Goal: Task Accomplishment & Management: Manage account settings

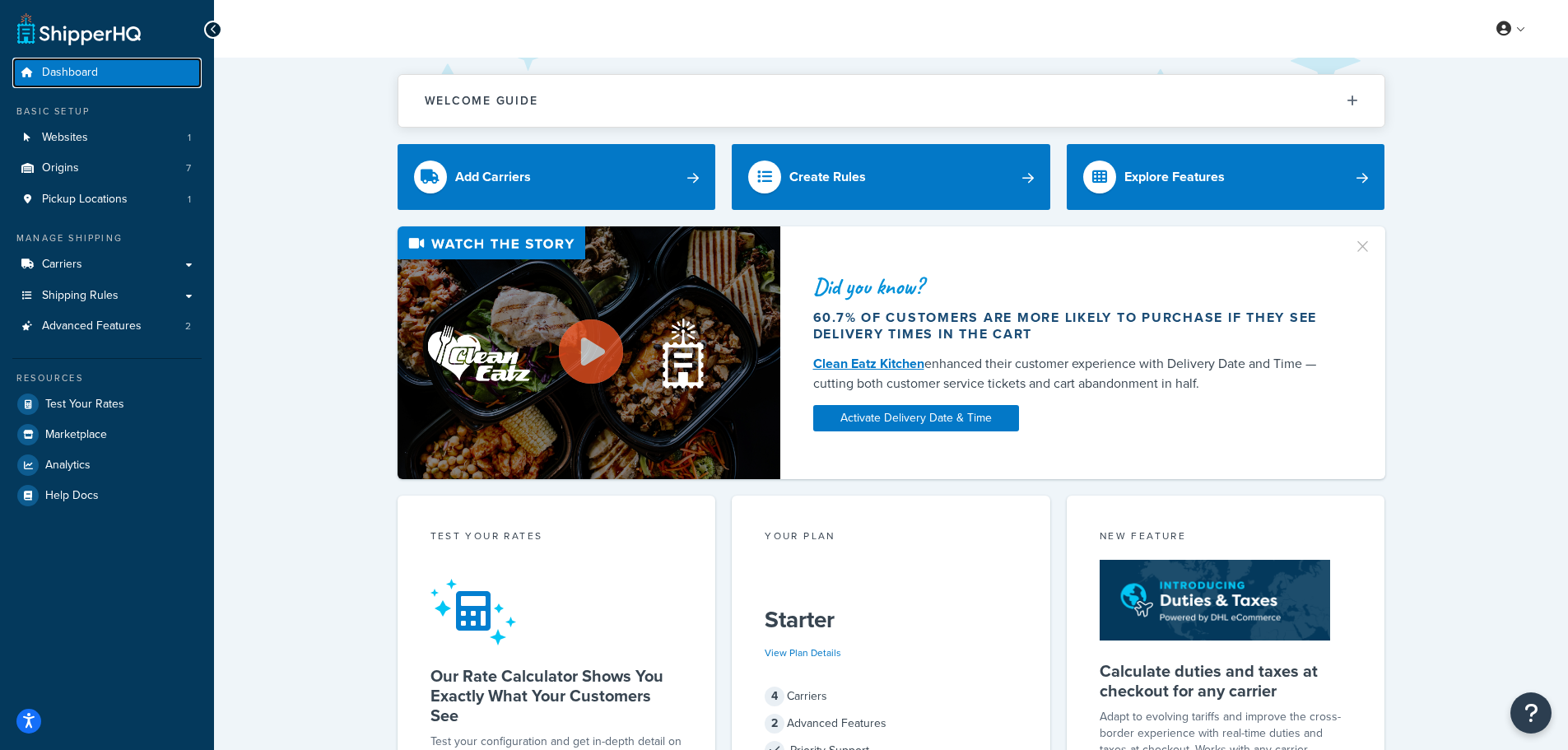
click at [107, 65] on link "Dashboard" at bounding box center [107, 72] width 189 height 31
click at [112, 141] on link "Websites 1" at bounding box center [107, 137] width 189 height 31
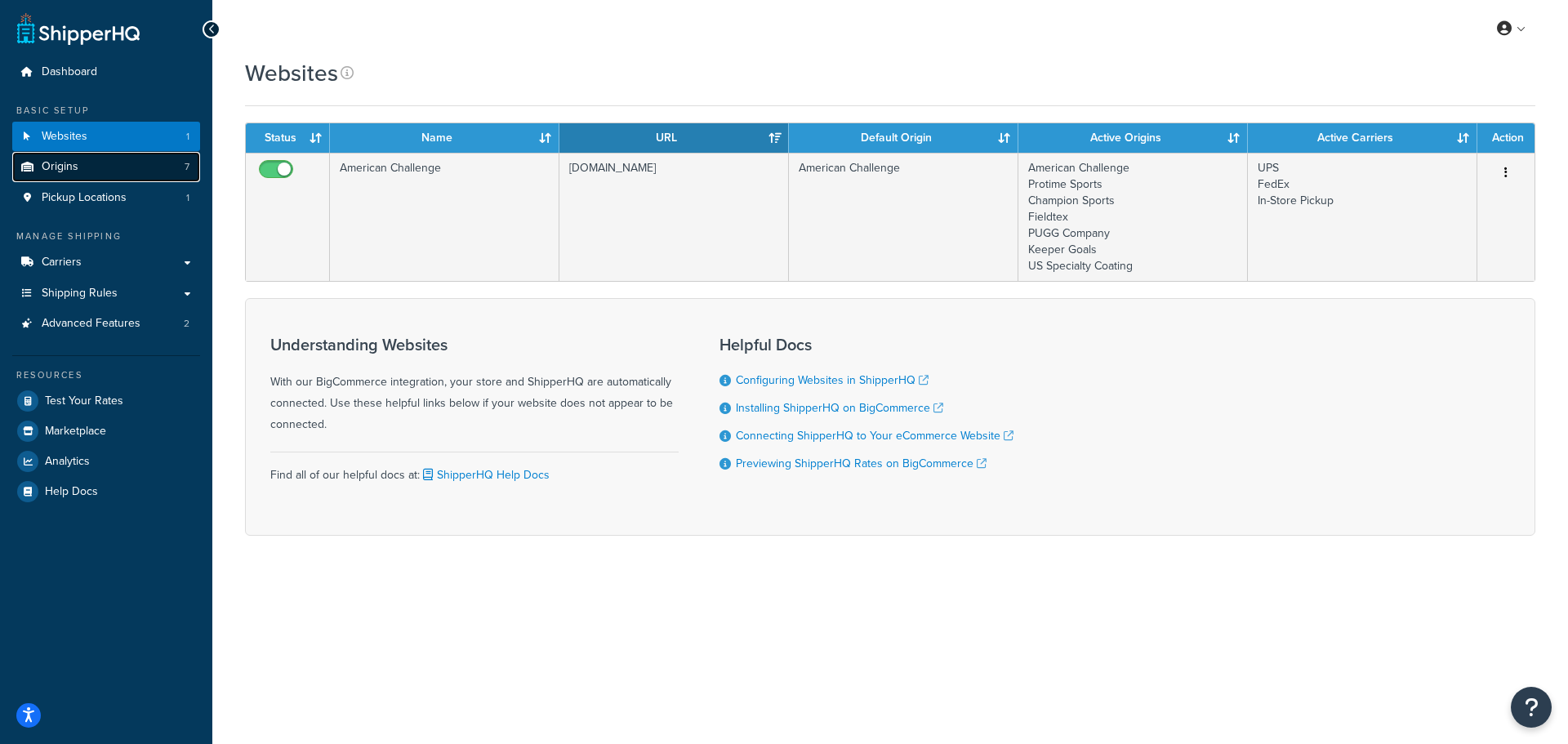
click at [85, 165] on link "Origins 7" at bounding box center [106, 166] width 187 height 30
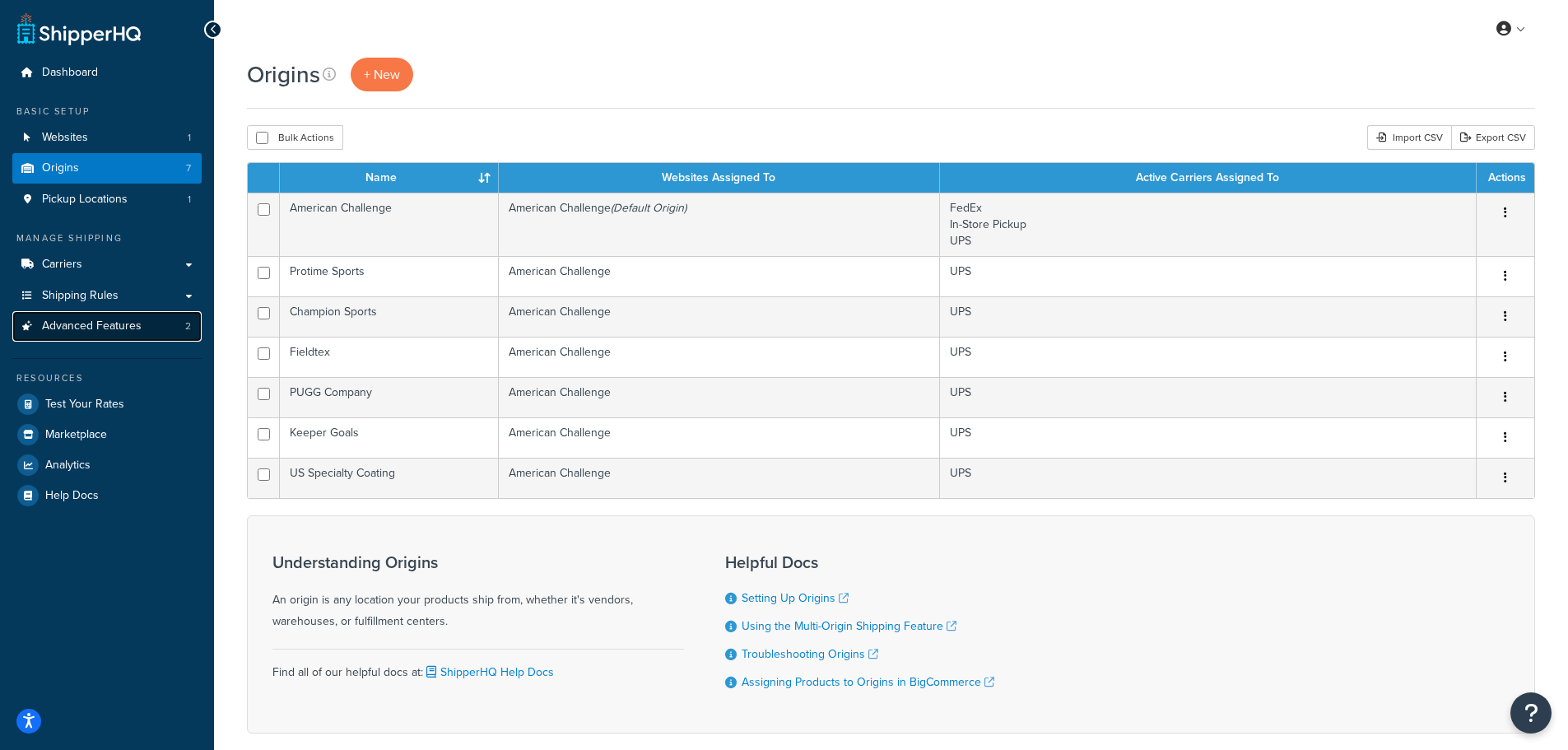
click at [84, 324] on span "Advanced Features" at bounding box center [92, 326] width 100 height 14
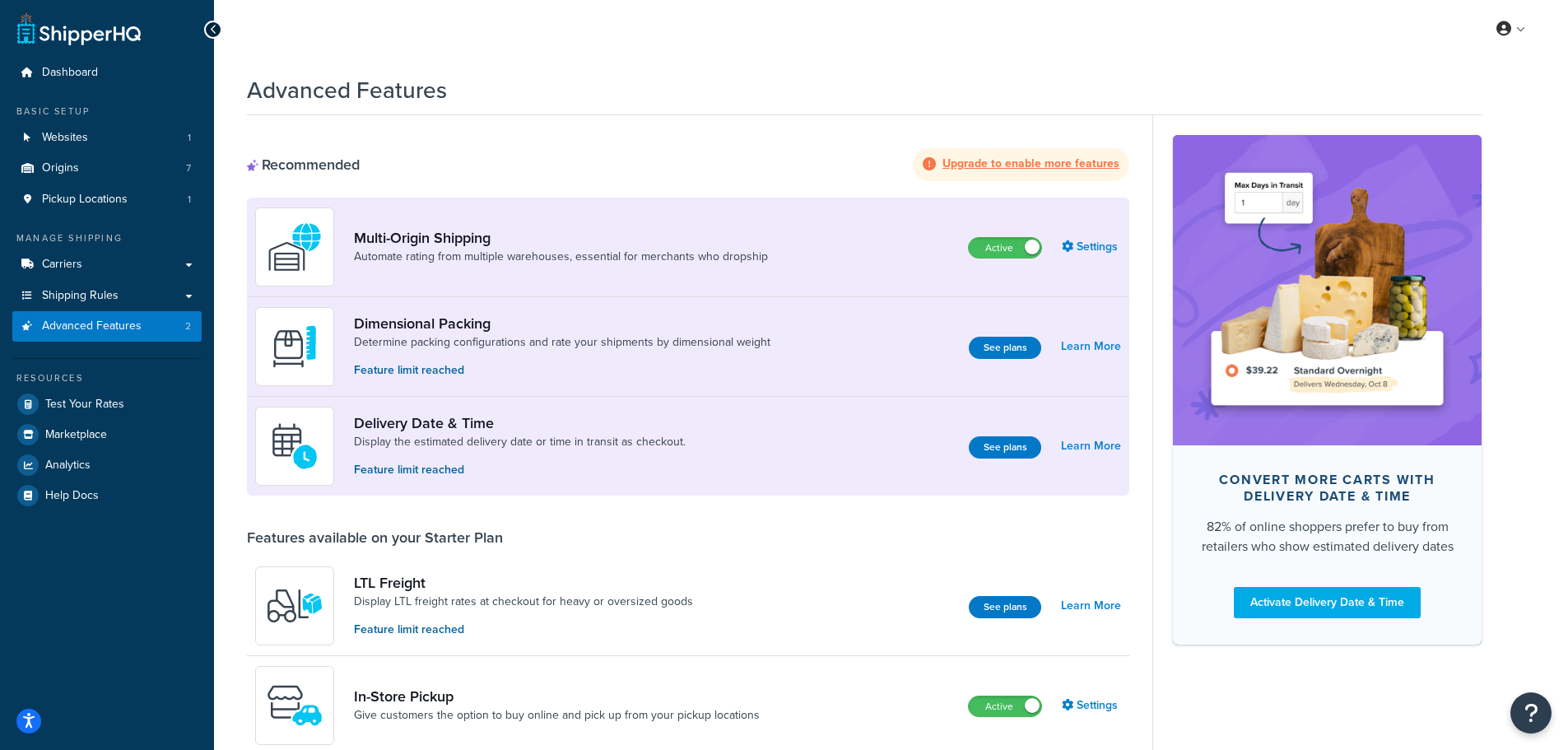
click at [79, 32] on link at bounding box center [79, 29] width 123 height 33
click at [216, 30] on icon at bounding box center [214, 30] width 7 height 11
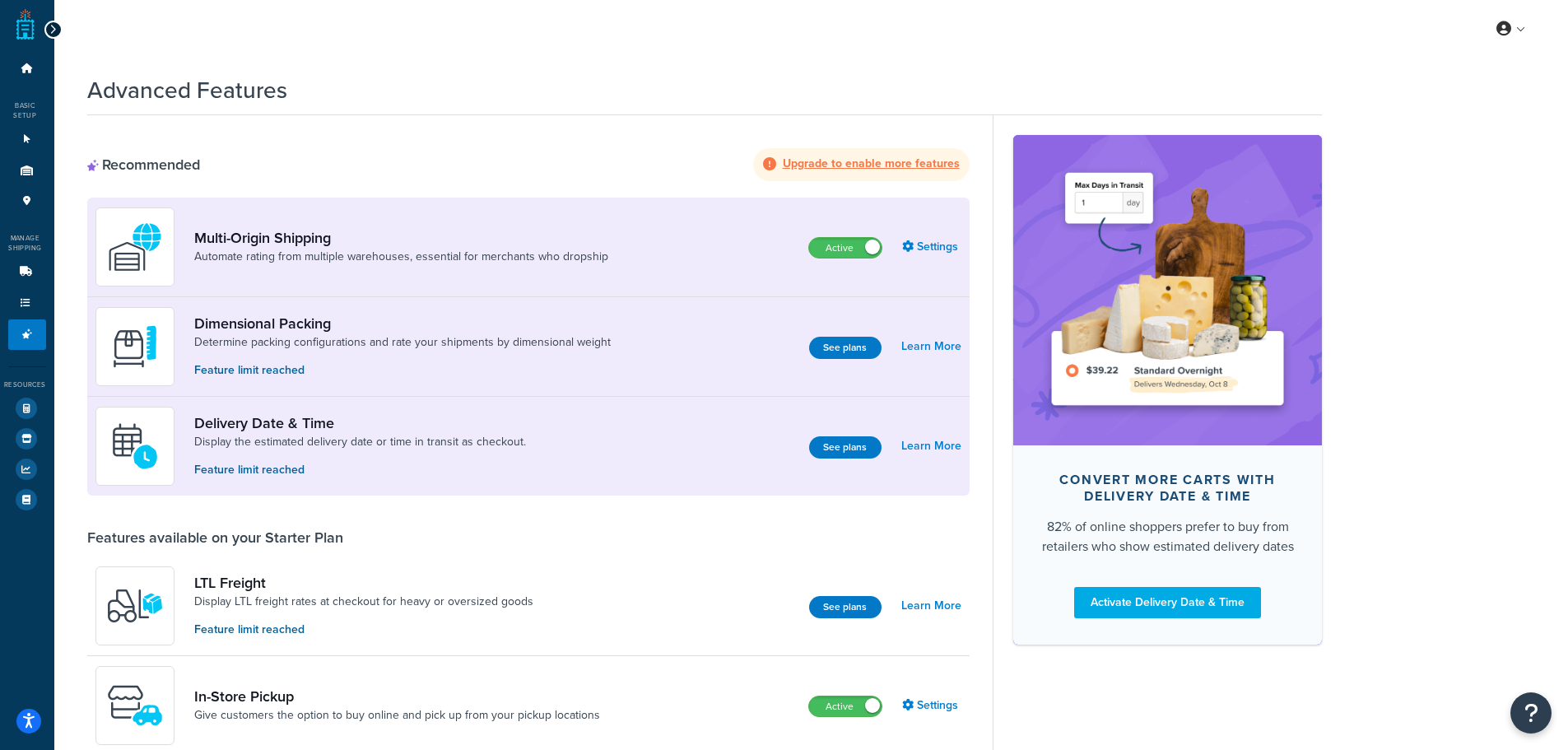
click at [53, 27] on icon at bounding box center [53, 30] width 7 height 11
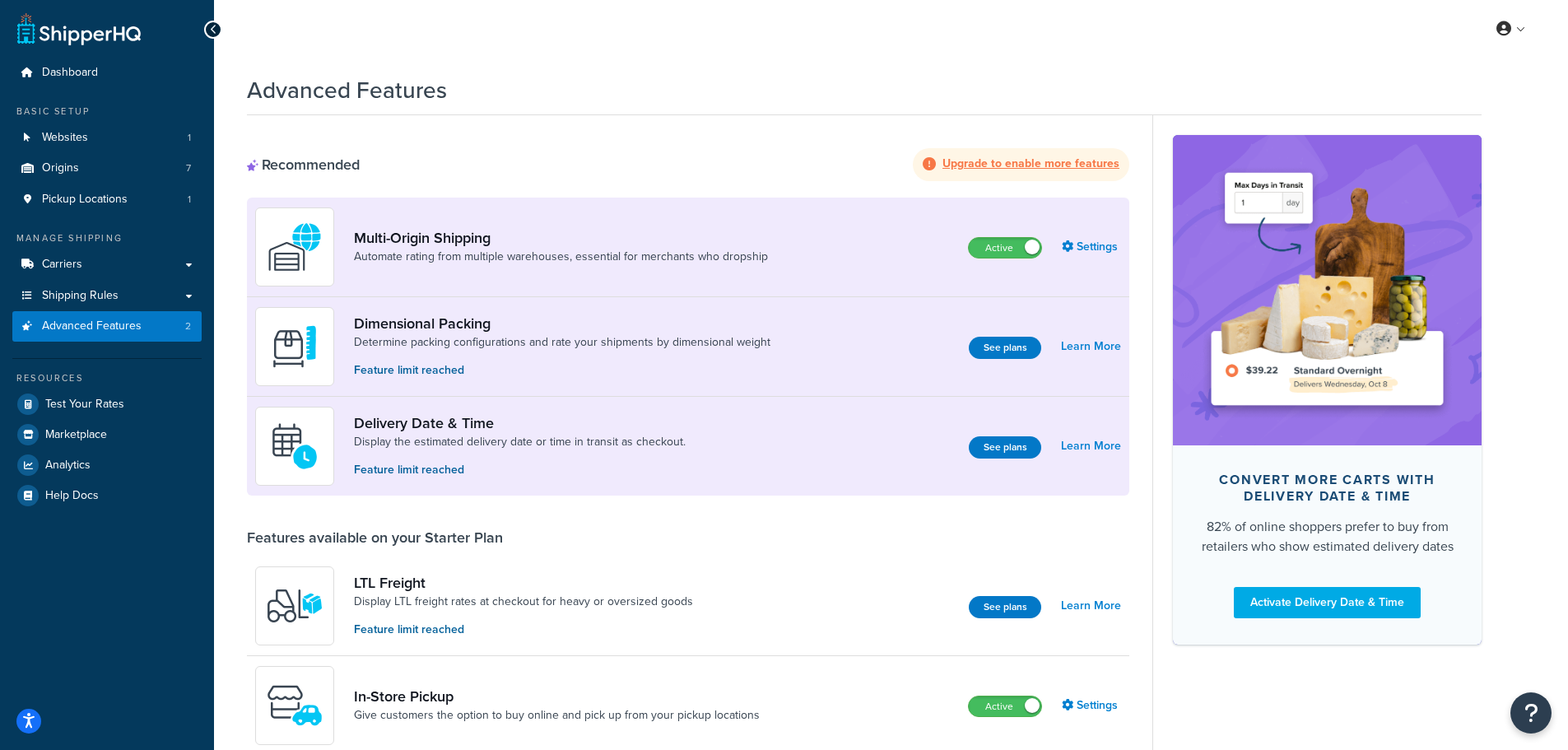
click at [53, 31] on link at bounding box center [79, 29] width 123 height 33
click at [63, 71] on span "Dashboard" at bounding box center [69, 72] width 56 height 14
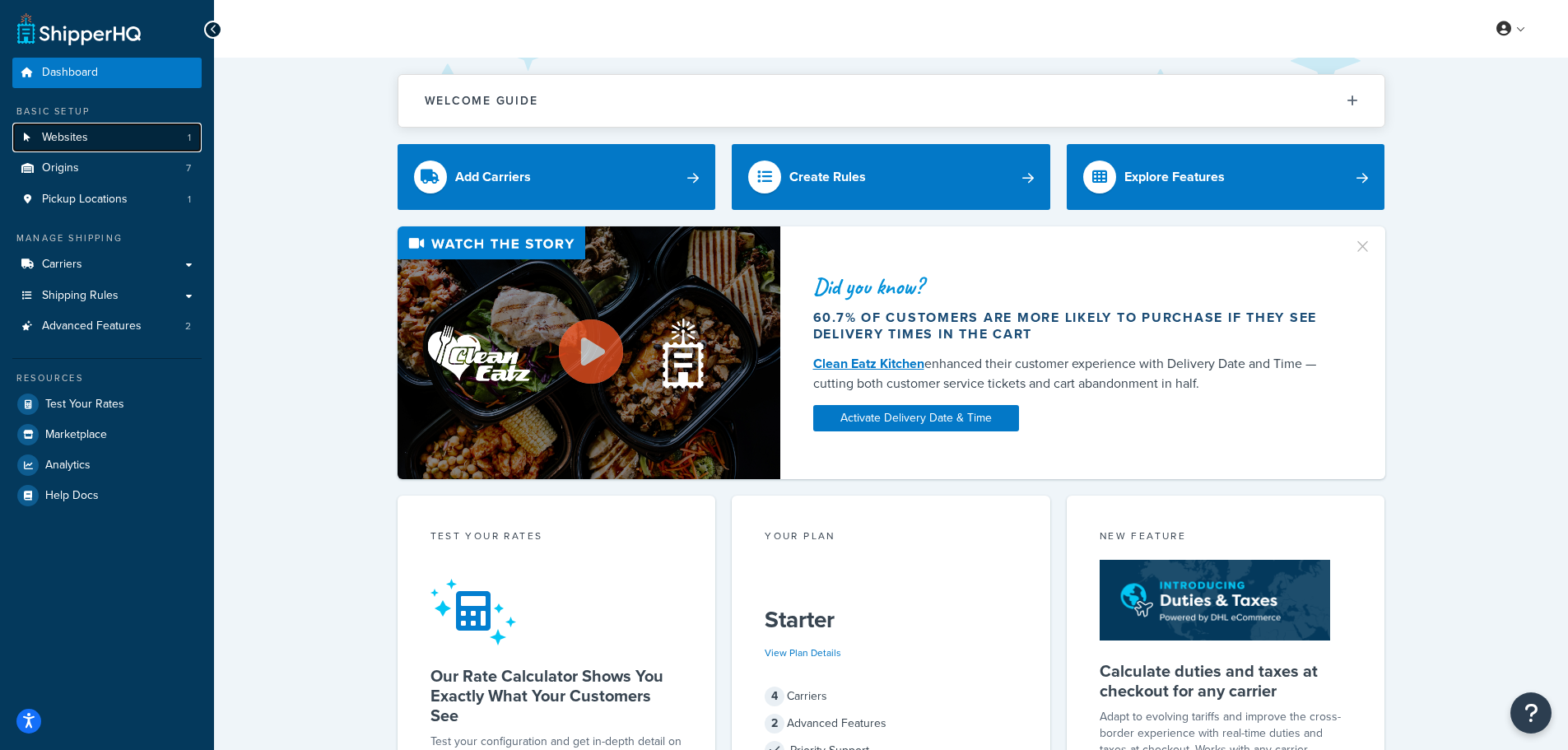
click at [62, 137] on span "Websites" at bounding box center [65, 137] width 46 height 14
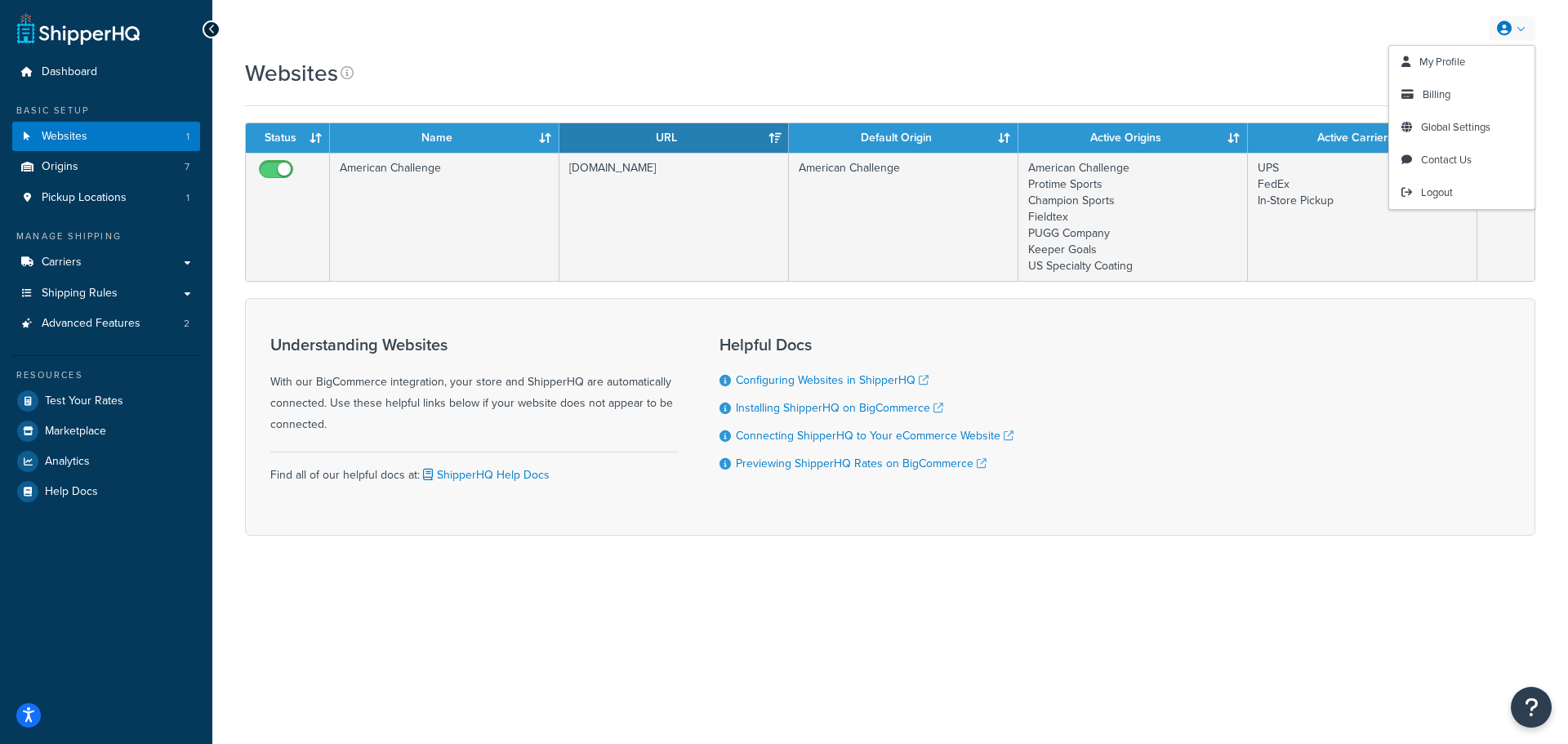
click at [1506, 26] on icon at bounding box center [1505, 28] width 15 height 15
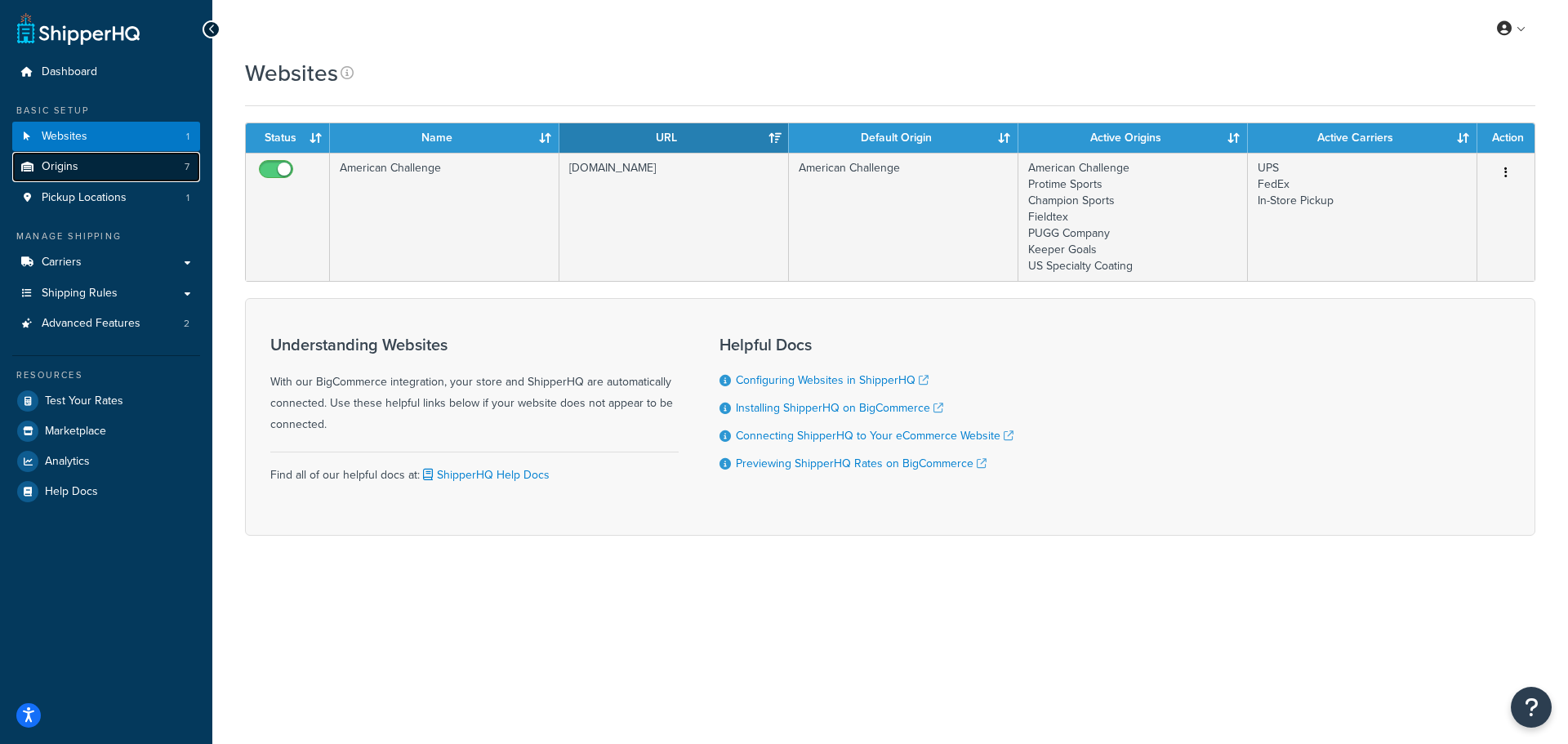
click at [59, 173] on span "Origins" at bounding box center [60, 166] width 37 height 14
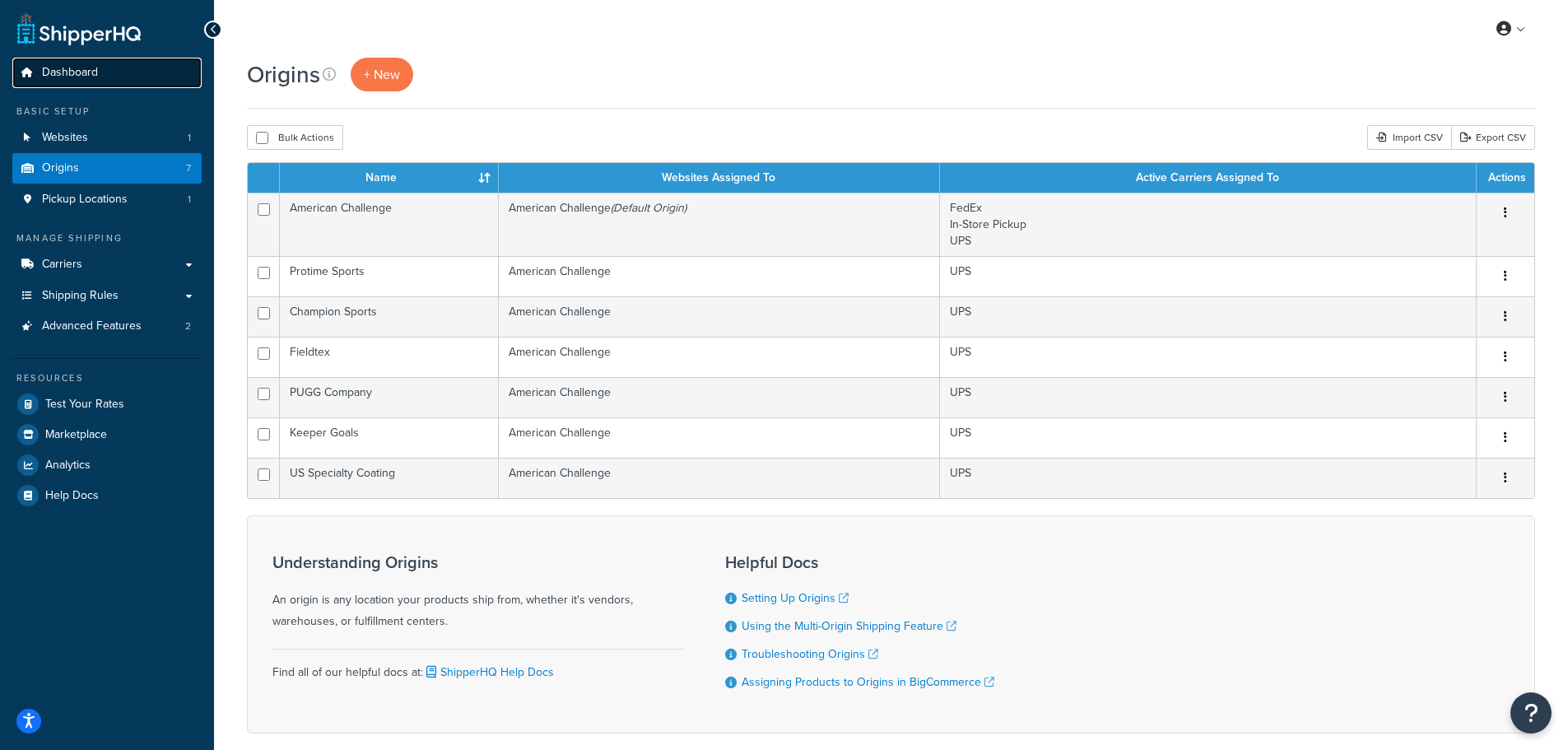
click at [59, 69] on span "Dashboard" at bounding box center [69, 72] width 56 height 14
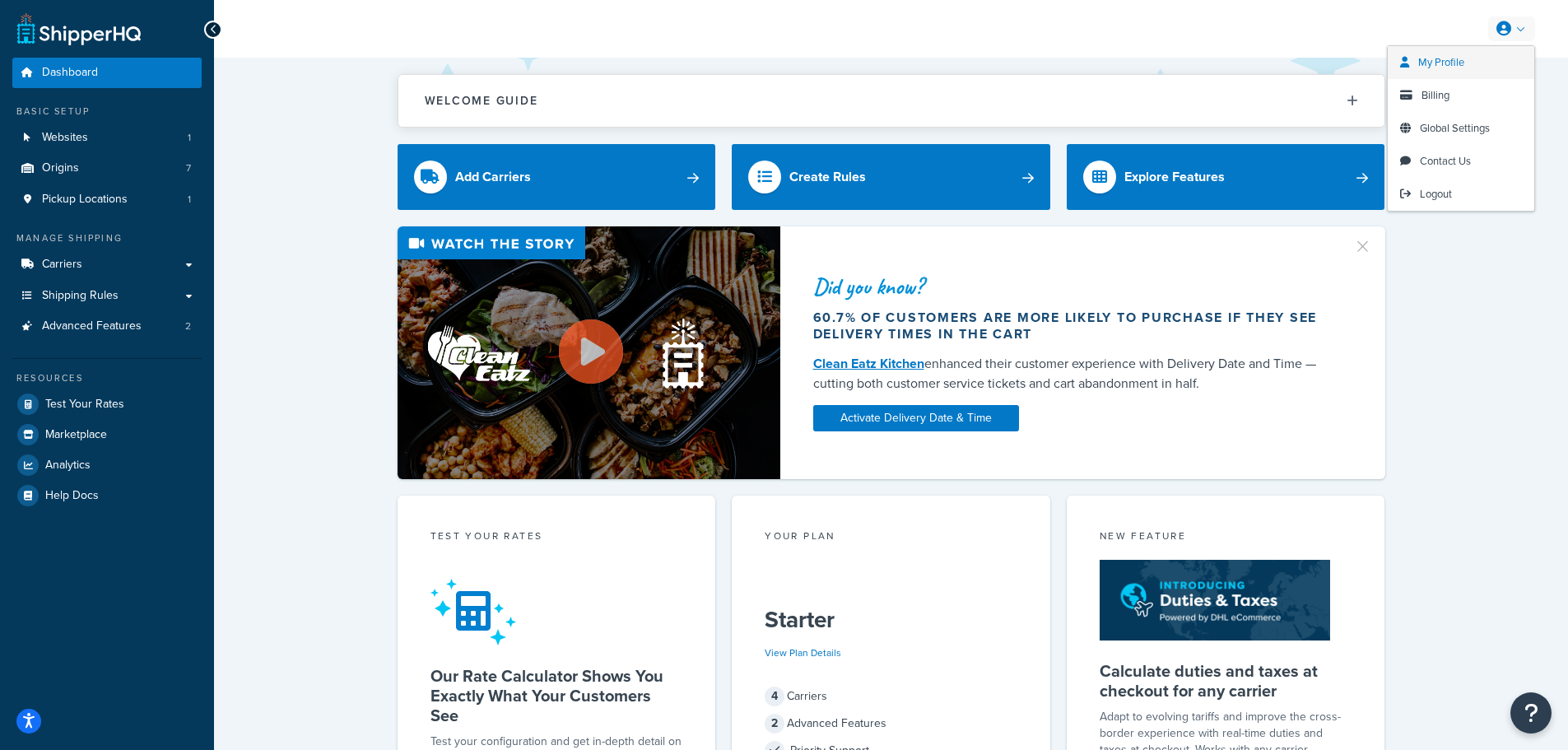
click at [1435, 63] on span "My Profile" at bounding box center [1441, 62] width 46 height 16
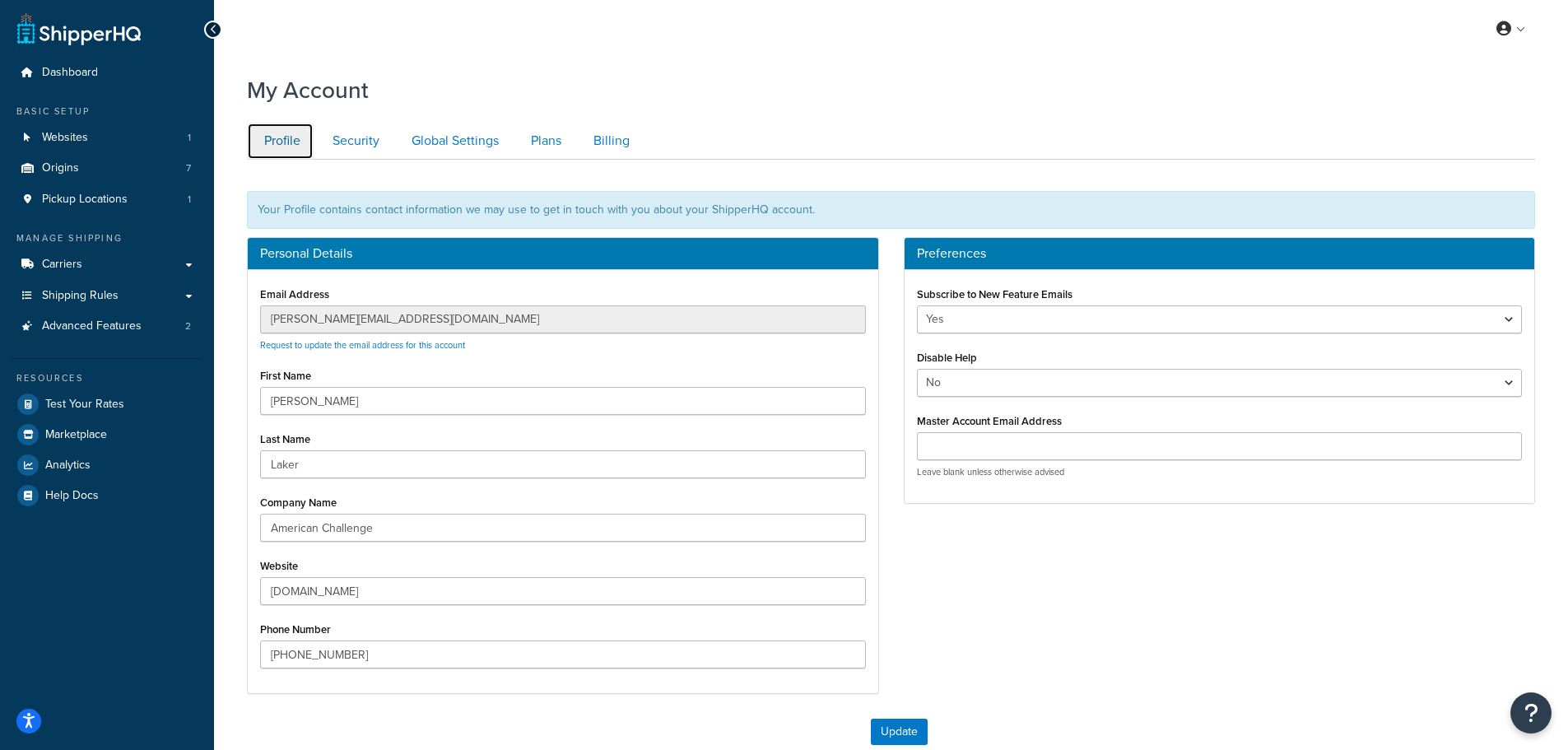
click at [277, 136] on link "Profile" at bounding box center [281, 141] width 67 height 37
click at [358, 140] on link "Security" at bounding box center [354, 141] width 78 height 37
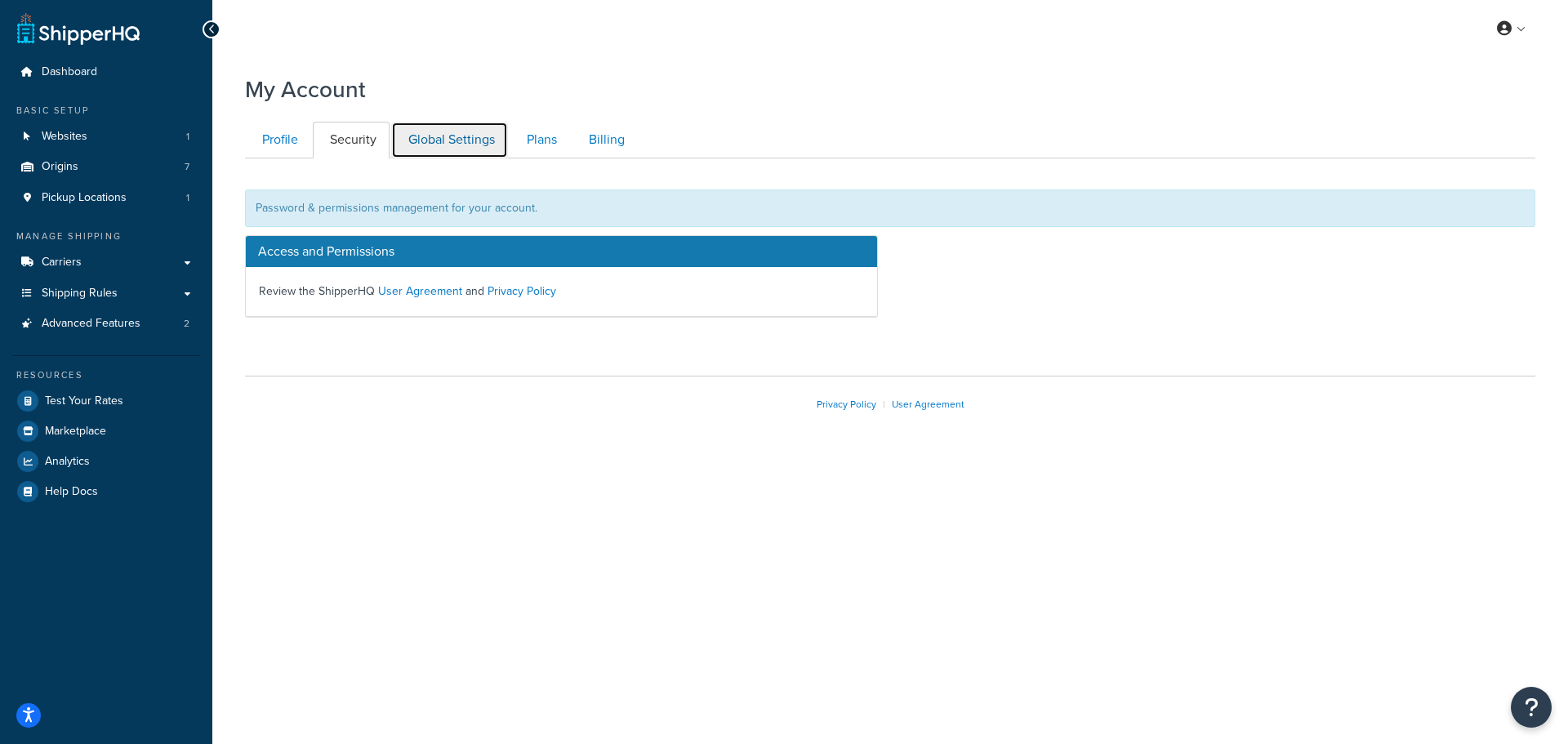
click at [435, 143] on link "Global Settings" at bounding box center [449, 140] width 117 height 37
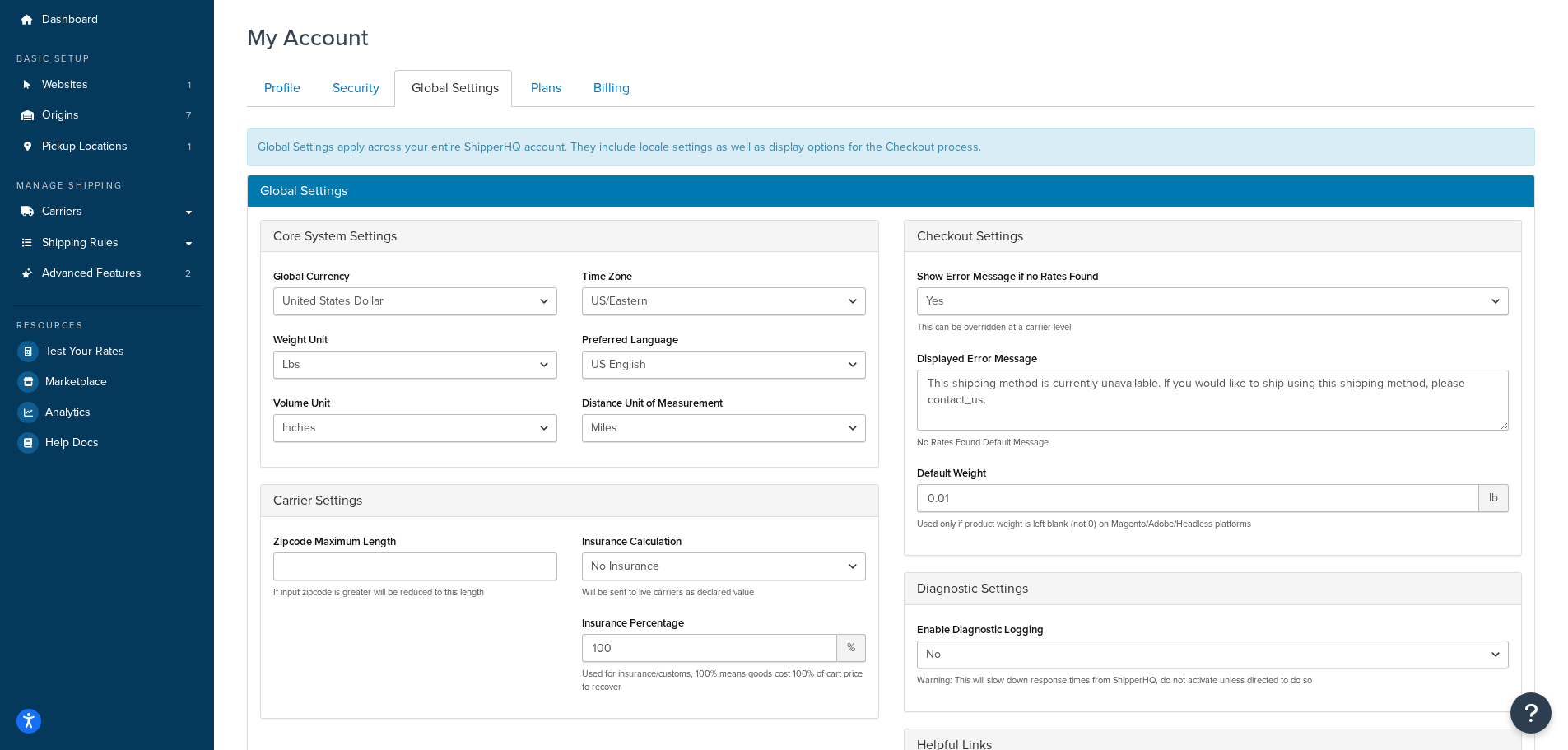
scroll to position [82, 0]
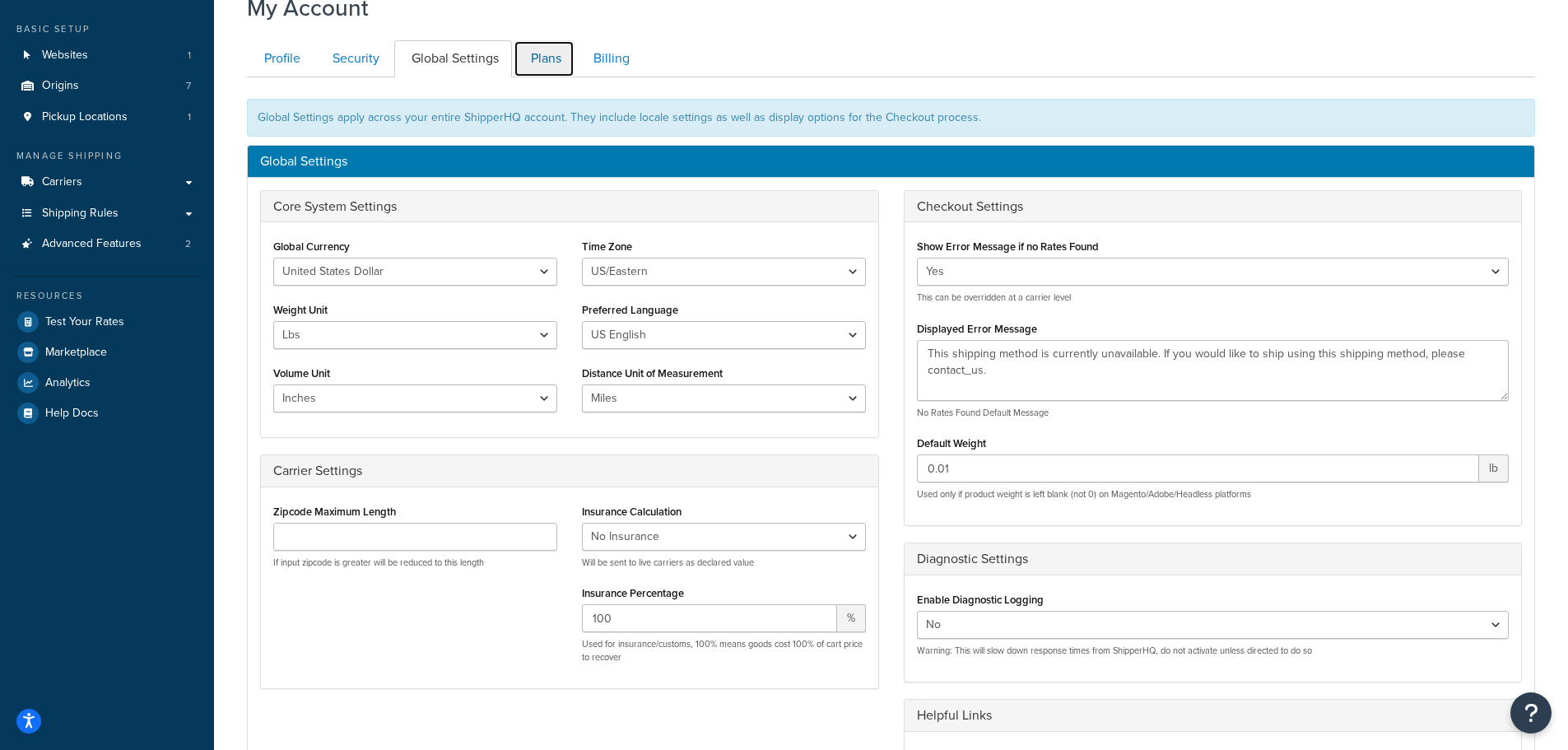
click at [549, 65] on link "Plans" at bounding box center [545, 59] width 61 height 37
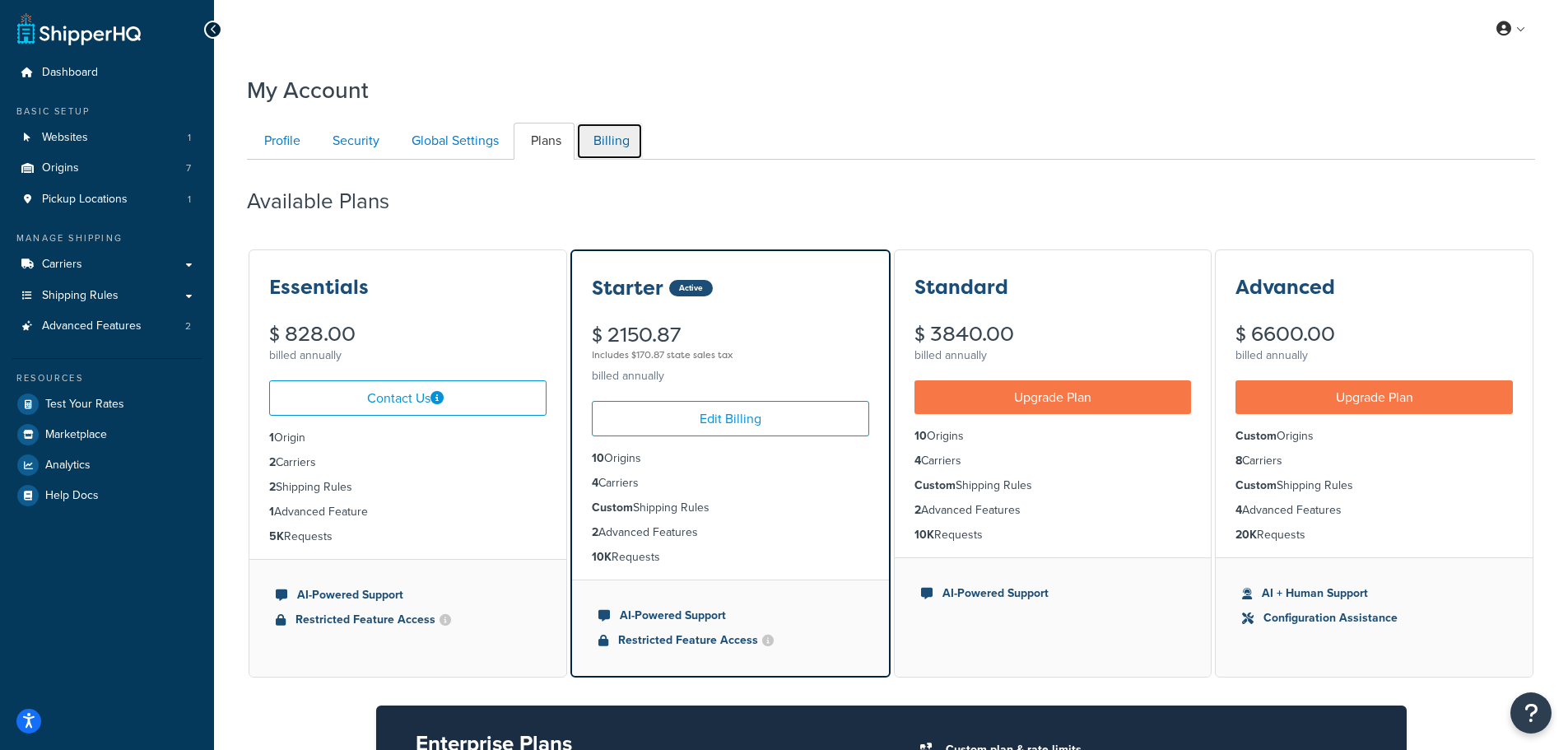
click at [637, 140] on link "Billing" at bounding box center [609, 141] width 67 height 37
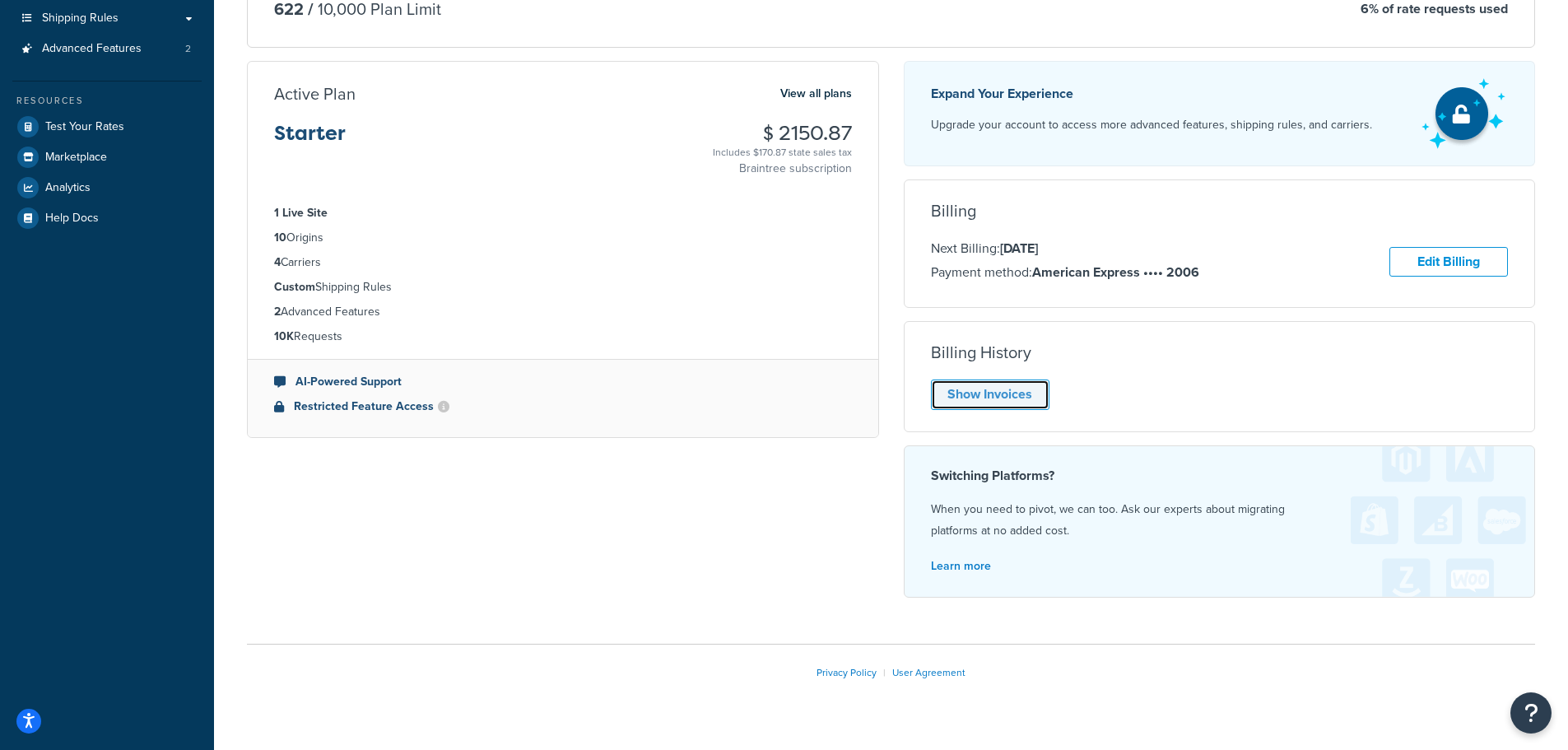
scroll to position [310, 0]
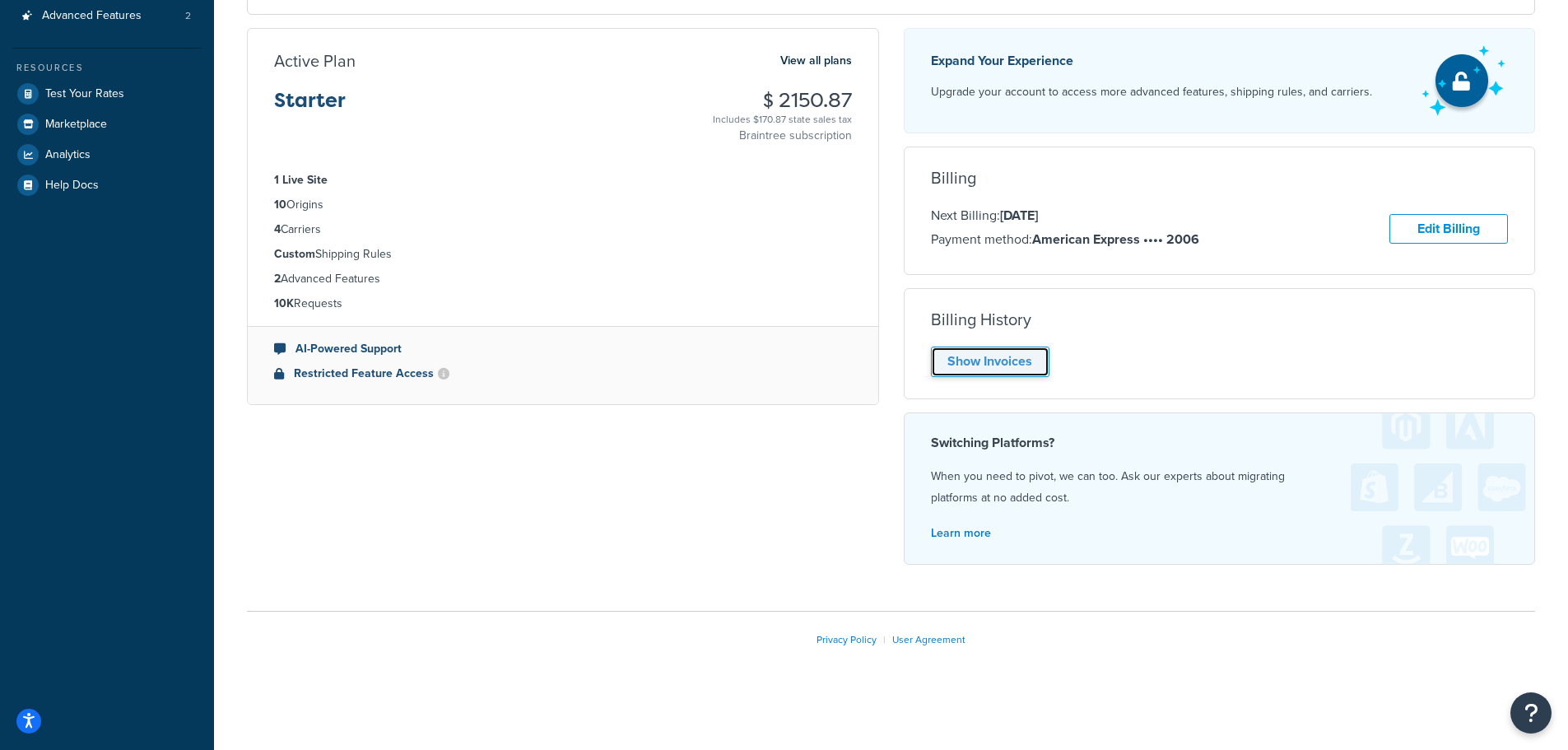
click at [980, 356] on link "Show Invoices" at bounding box center [990, 361] width 119 height 31
